Goal: Task Accomplishment & Management: Use online tool/utility

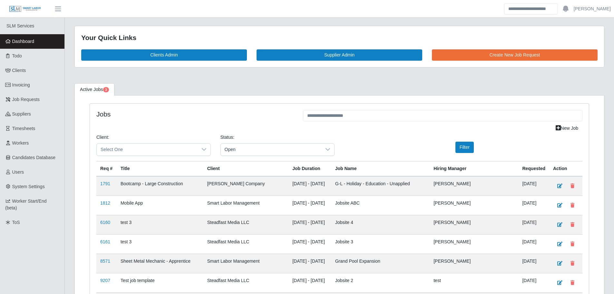
click at [40, 45] on link "Dashboard" at bounding box center [32, 41] width 64 height 15
click at [29, 201] on span "Worker Start/End (beta)" at bounding box center [26, 204] width 42 height 12
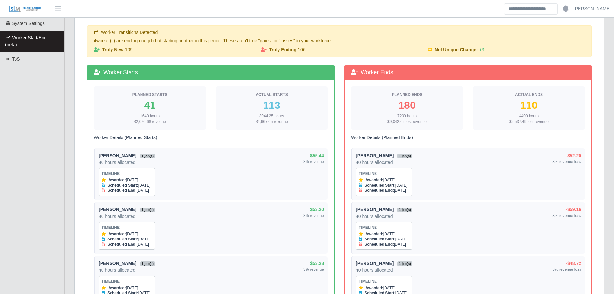
scroll to position [162, 0]
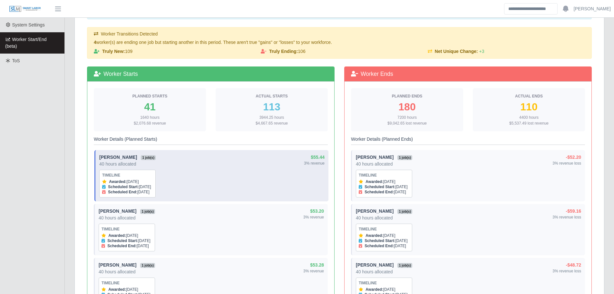
click at [187, 182] on div "Manuel Cervantes 1 job(s) 40 hours allocated Timeline Awarded: Oct 7, 2025 Sche…" at bounding box center [211, 176] width 225 height 44
click at [170, 180] on div "Manuel Cervantes 1 job(s) 40 hours allocated Timeline Awarded: Oct 7, 2025 Sche…" at bounding box center [211, 176] width 225 height 44
click at [141, 154] on div "Manuel Cervantes 1 job(s) 40 hours allocated Timeline Awarded: Oct 7, 2025 Sche…" at bounding box center [127, 176] width 56 height 44
click at [194, 163] on div "Manuel Cervantes 1 job(s) 40 hours allocated Timeline Awarded: Oct 7, 2025 Sche…" at bounding box center [211, 176] width 225 height 44
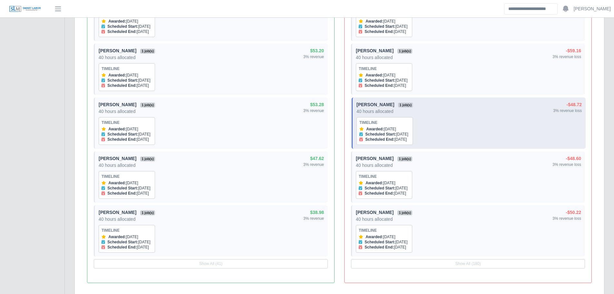
scroll to position [323, 0]
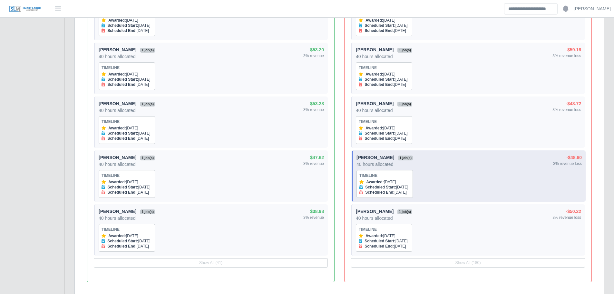
click at [451, 176] on div "Nery Ordonez Santos 1 job(s) 40 hours allocated Timeline Awarded: Oct 7, 2024 S…" at bounding box center [469, 176] width 225 height 44
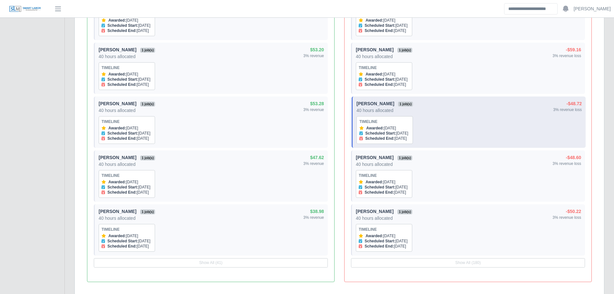
click at [422, 125] on div "Esequiel Martinez 1 job(s) 40 hours allocated Timeline Awarded: Oct 8, 2024 Sch…" at bounding box center [469, 122] width 225 height 44
click at [404, 104] on span "1 job(s)" at bounding box center [405, 104] width 15 height 5
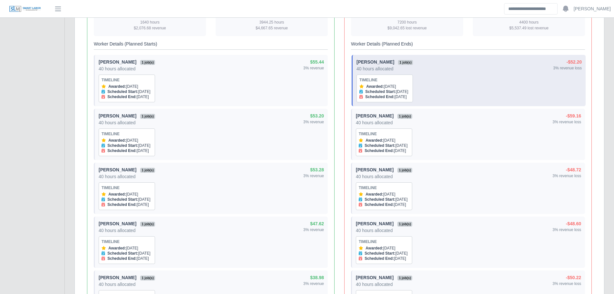
scroll to position [258, 0]
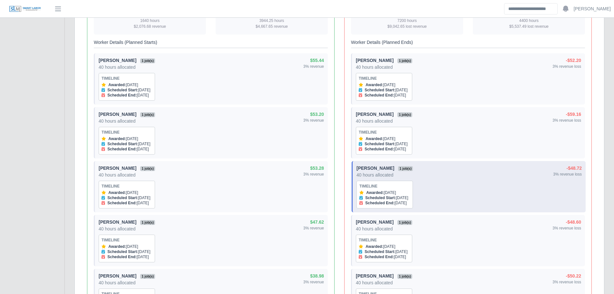
click at [429, 175] on div "Esequiel Martinez 1 job(s) 40 hours allocated Timeline Awarded: Oct 8, 2024 Sch…" at bounding box center [469, 187] width 225 height 44
click at [426, 166] on div "Esequiel Martinez 1 job(s) 40 hours allocated Timeline Awarded: Oct 8, 2024 Sch…" at bounding box center [469, 187] width 225 height 44
click at [409, 200] on div "Scheduled Start: Oct 7, 2024" at bounding box center [385, 197] width 51 height 5
click at [389, 195] on div "Awarded: Oct 8, 2024" at bounding box center [385, 192] width 51 height 5
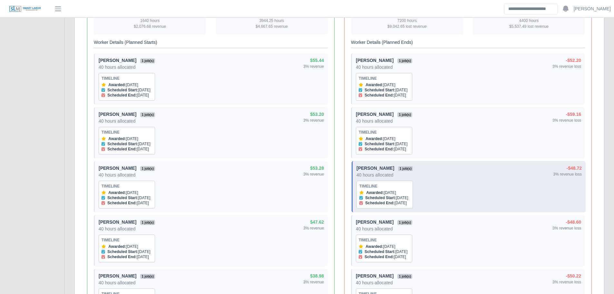
drag, startPoint x: 551, startPoint y: 177, endPoint x: 563, endPoint y: 173, distance: 13.1
click at [551, 177] on div "Esequiel Martinez 1 job(s) 40 hours allocated Timeline Awarded: Oct 8, 2024 Sch…" at bounding box center [469, 187] width 225 height 44
click at [571, 168] on div "-$48.72" at bounding box center [567, 168] width 29 height 7
click at [572, 173] on div "3% revenue loss" at bounding box center [567, 174] width 29 height 5
click at [389, 172] on div "40 hours allocated" at bounding box center [385, 175] width 56 height 6
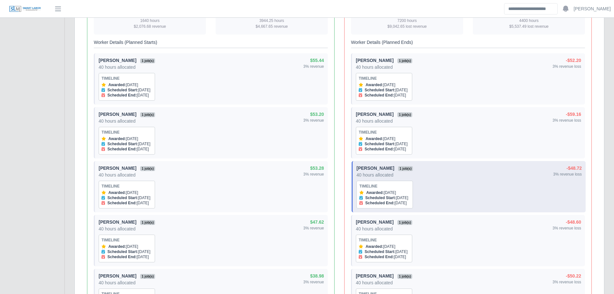
click at [388, 175] on div "40 hours allocated" at bounding box center [385, 175] width 56 height 6
click at [405, 166] on span "1 job(s)" at bounding box center [405, 168] width 15 height 5
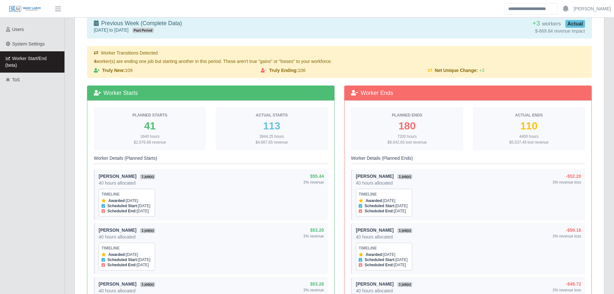
scroll to position [0, 0]
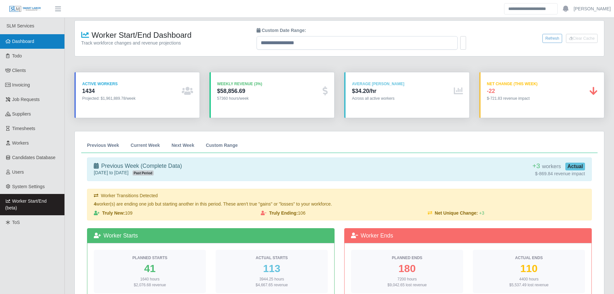
click at [32, 41] on span "Dashboard" at bounding box center [23, 41] width 22 height 5
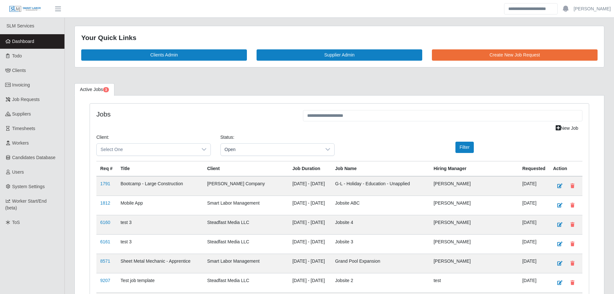
click at [42, 43] on link "Dashboard" at bounding box center [32, 41] width 64 height 15
click at [53, 37] on link "Dashboard" at bounding box center [32, 41] width 64 height 15
click at [47, 37] on link "Dashboard" at bounding box center [32, 41] width 64 height 15
